Goal: Task Accomplishment & Management: Manage account settings

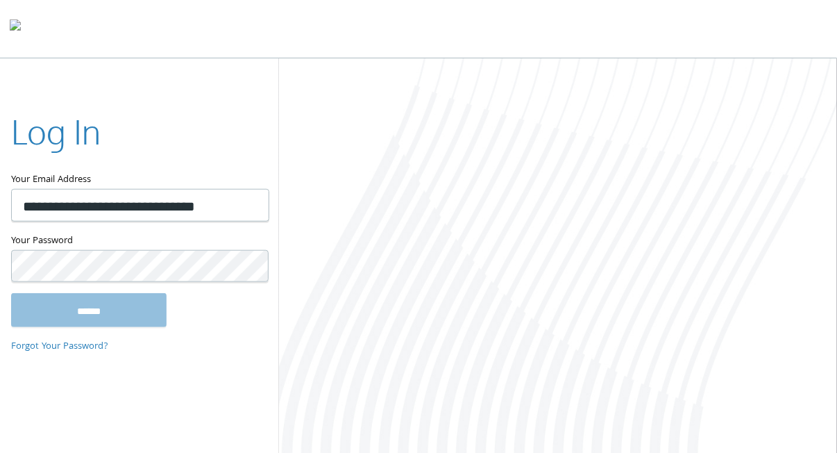
type input "**********"
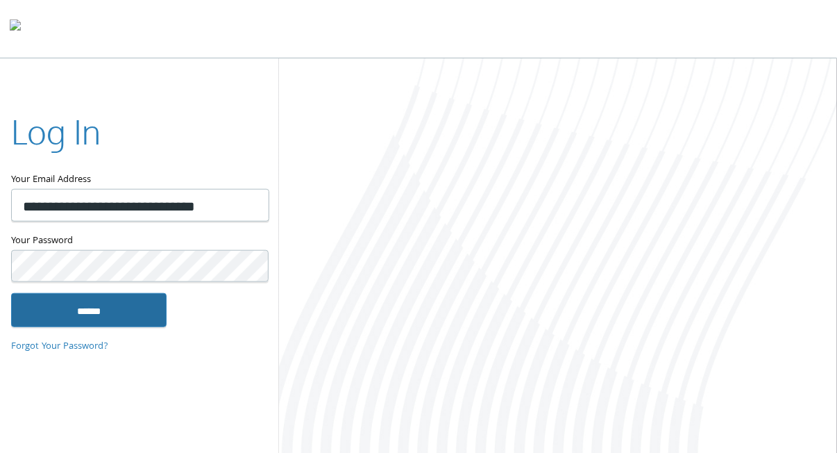
click at [64, 310] on input "******" at bounding box center [89, 309] width 156 height 33
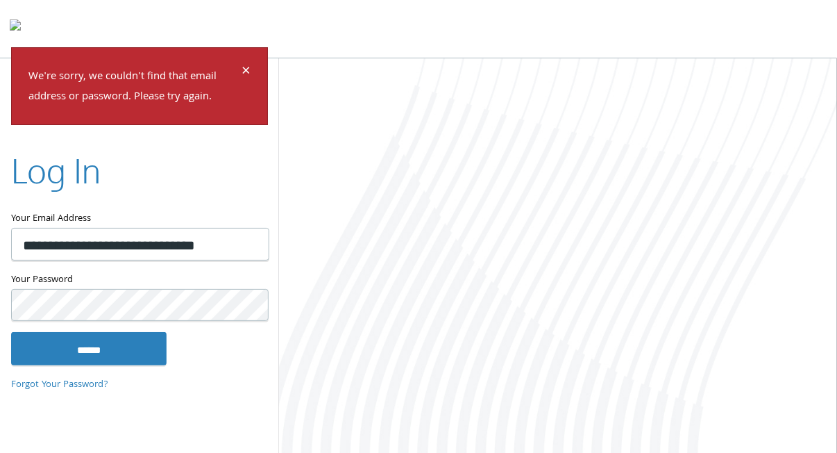
click at [419, 171] on div at bounding box center [558, 256] width 558 height 397
click at [246, 67] on span "×" at bounding box center [246, 72] width 9 height 27
